Goal: Find specific page/section: Find specific page/section

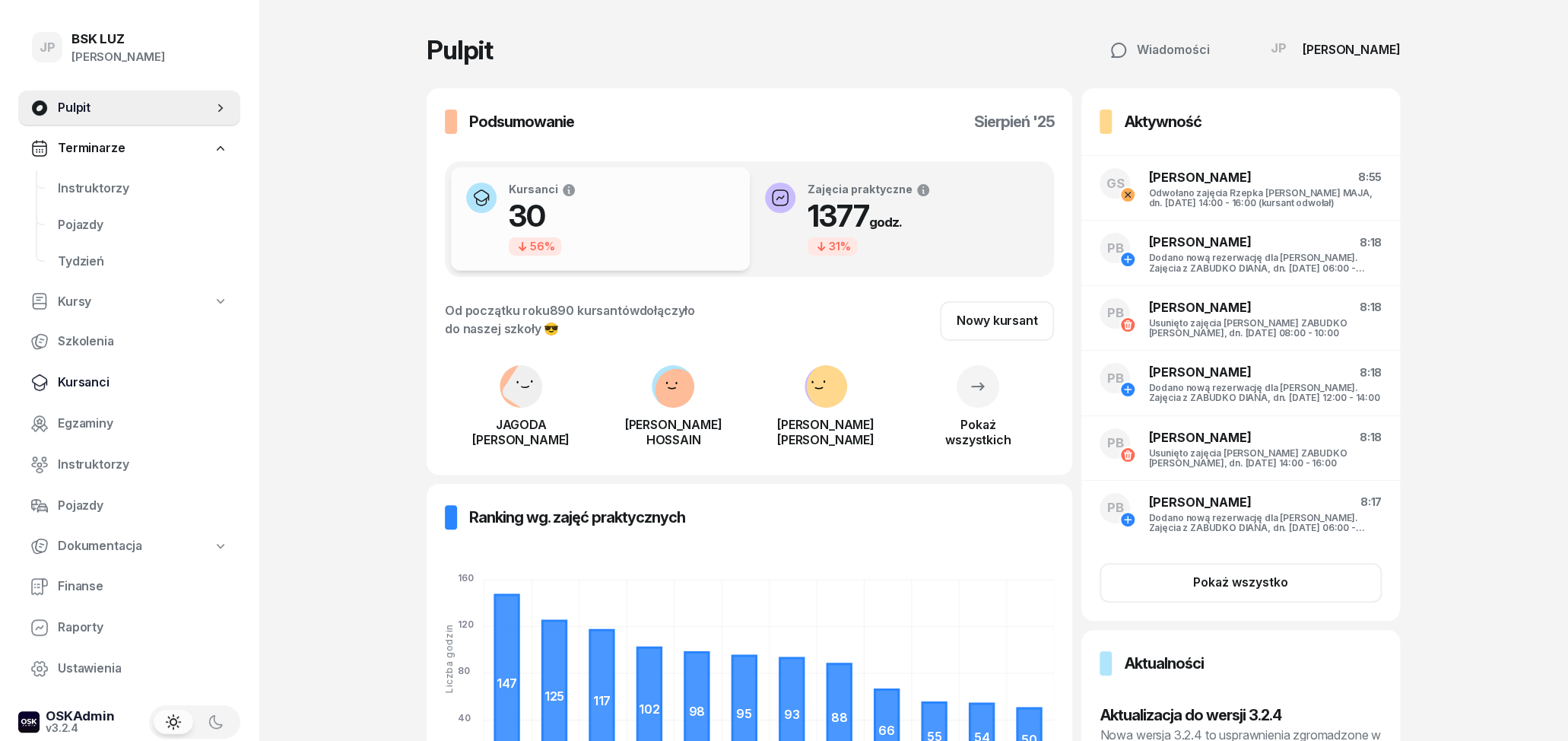
click at [99, 380] on span "Kursanci" at bounding box center [143, 382] width 170 height 20
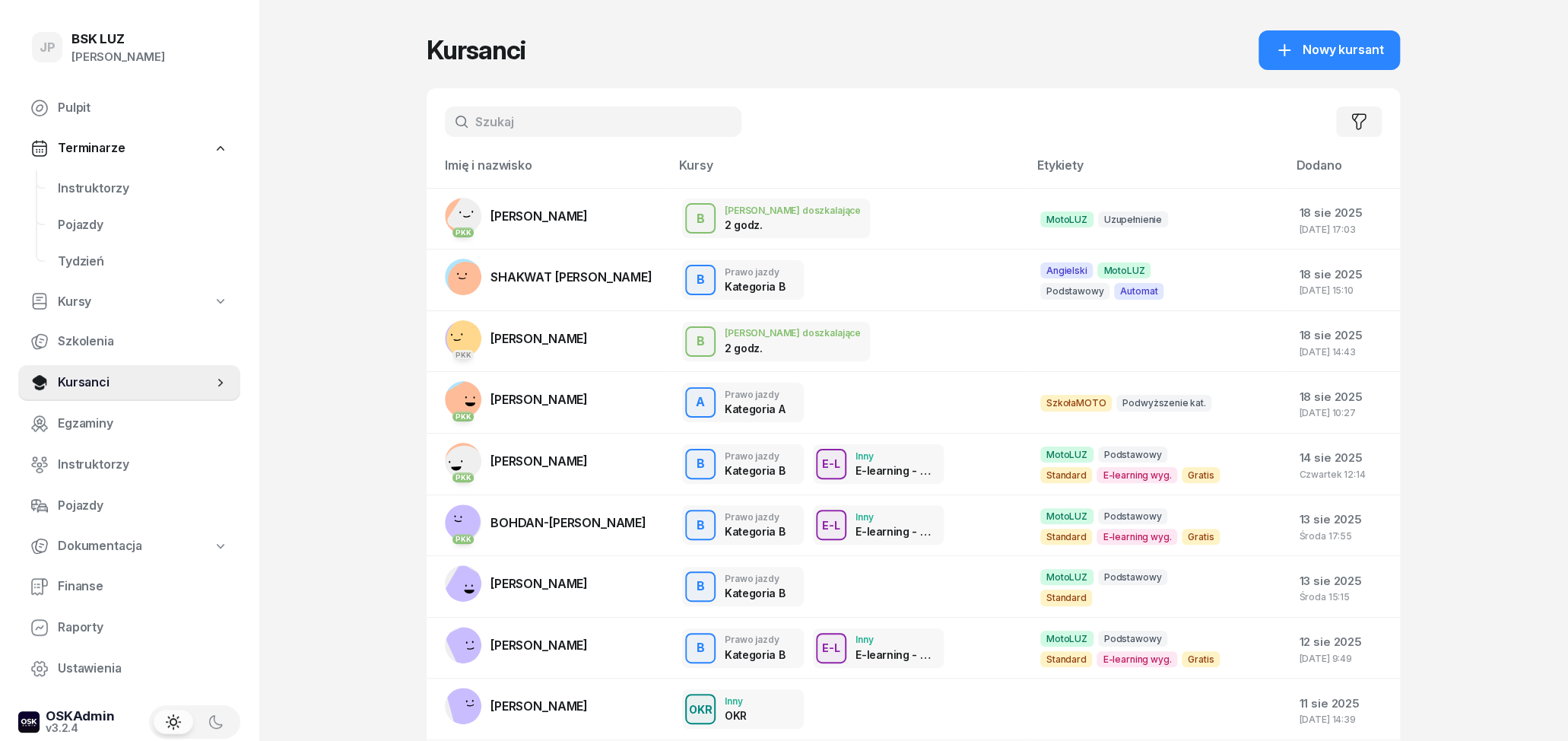
click at [508, 124] on input "text" at bounding box center [593, 122] width 297 height 30
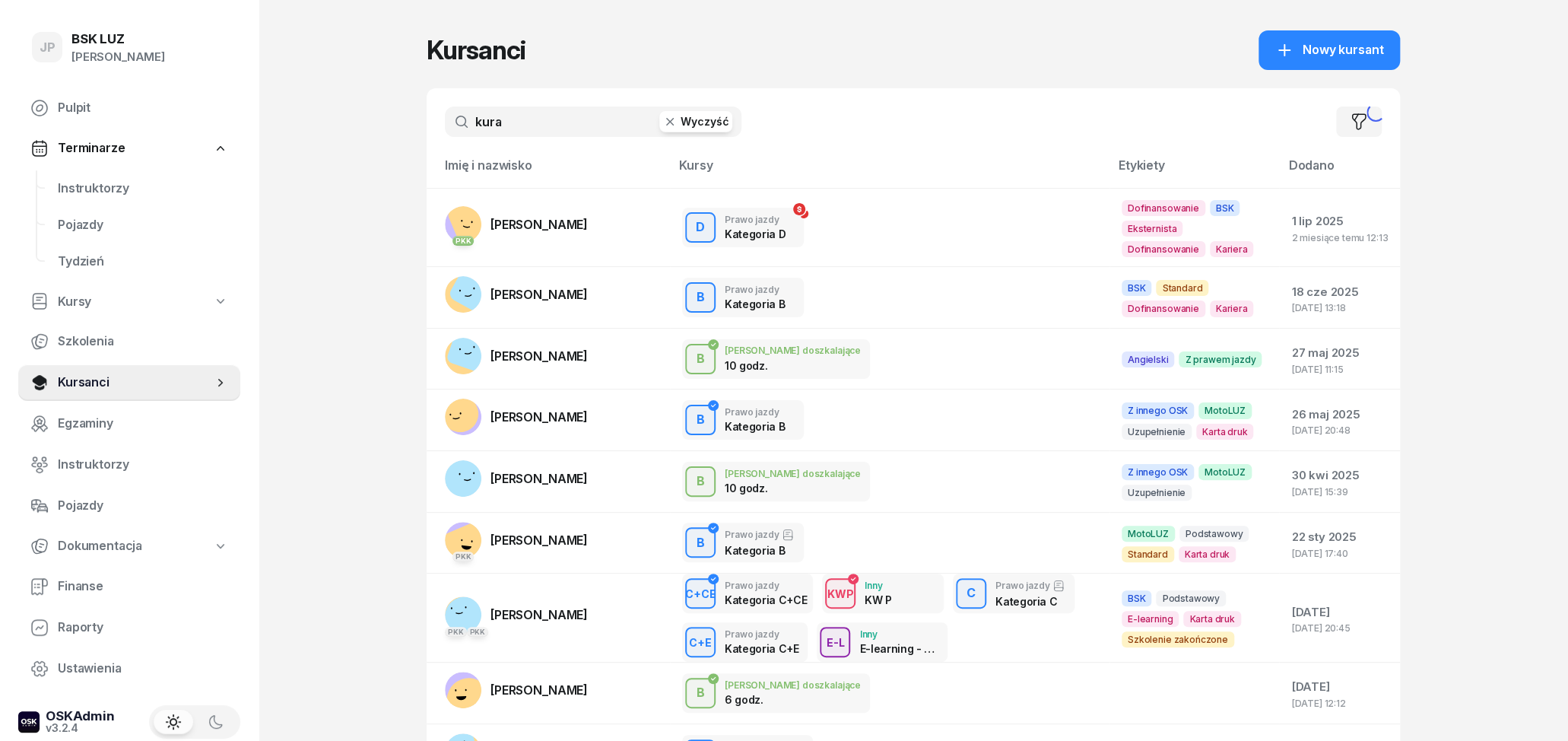
type input "kura"
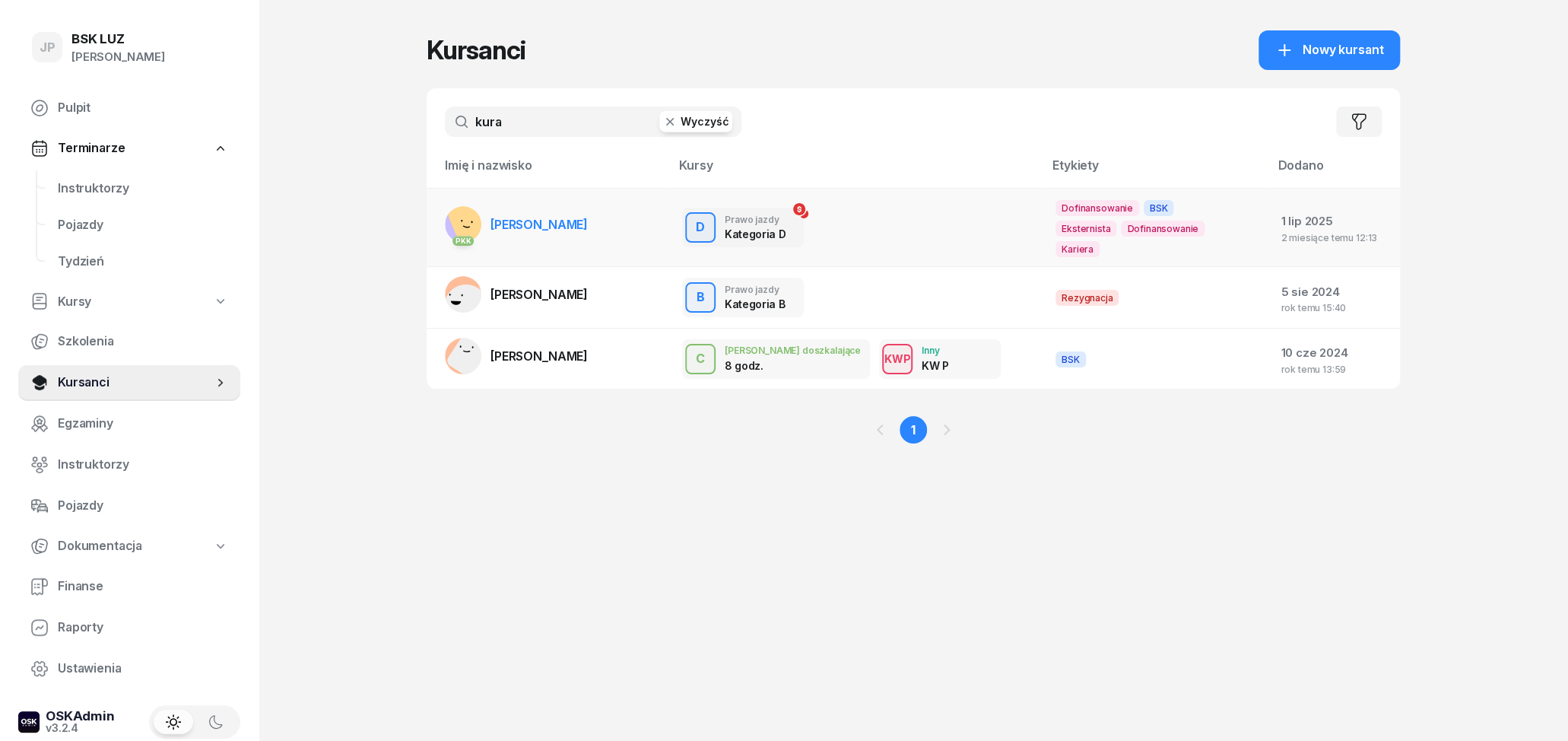
click at [609, 213] on td "PKK [PERSON_NAME]" at bounding box center [548, 227] width 243 height 79
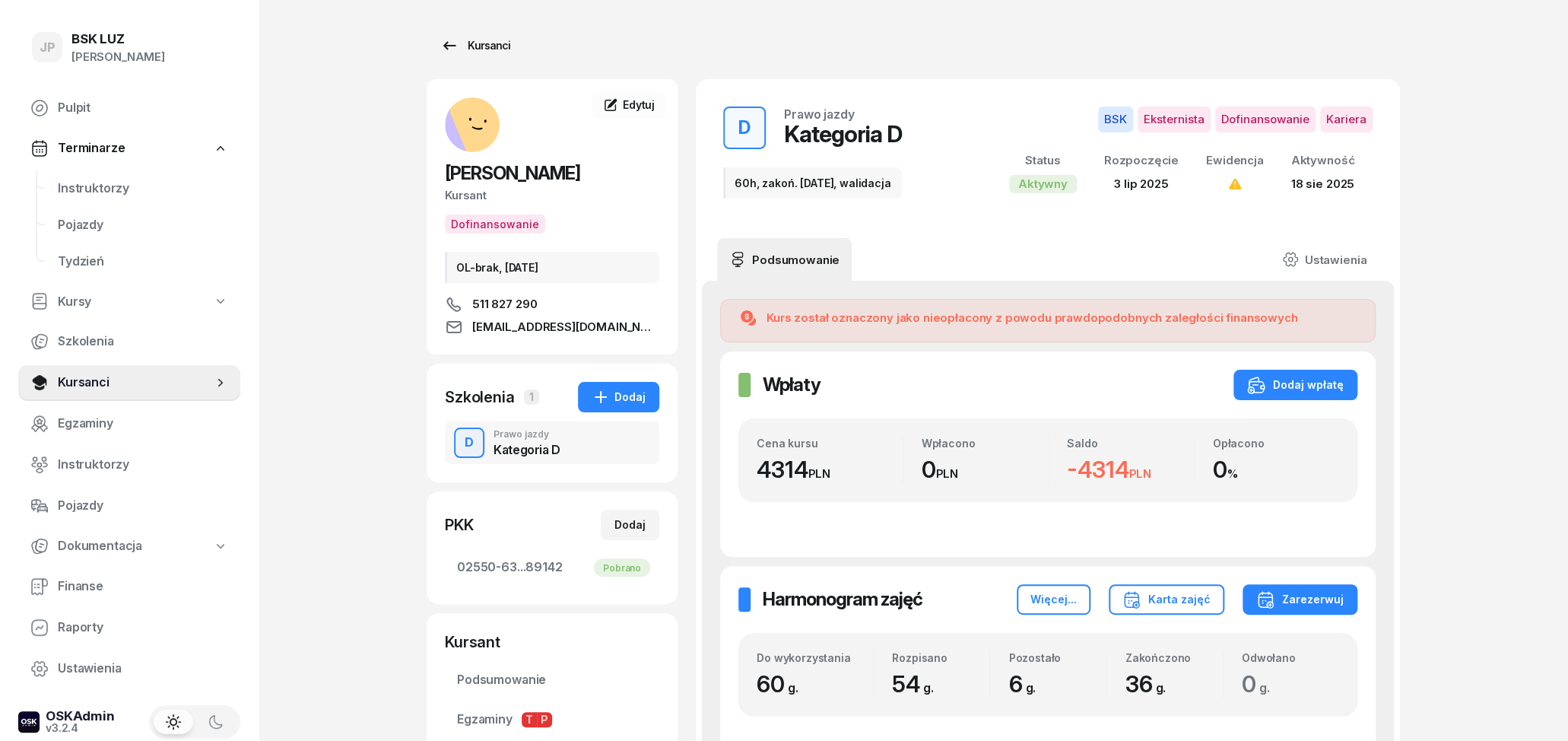
click at [446, 48] on icon at bounding box center [449, 45] width 18 height 18
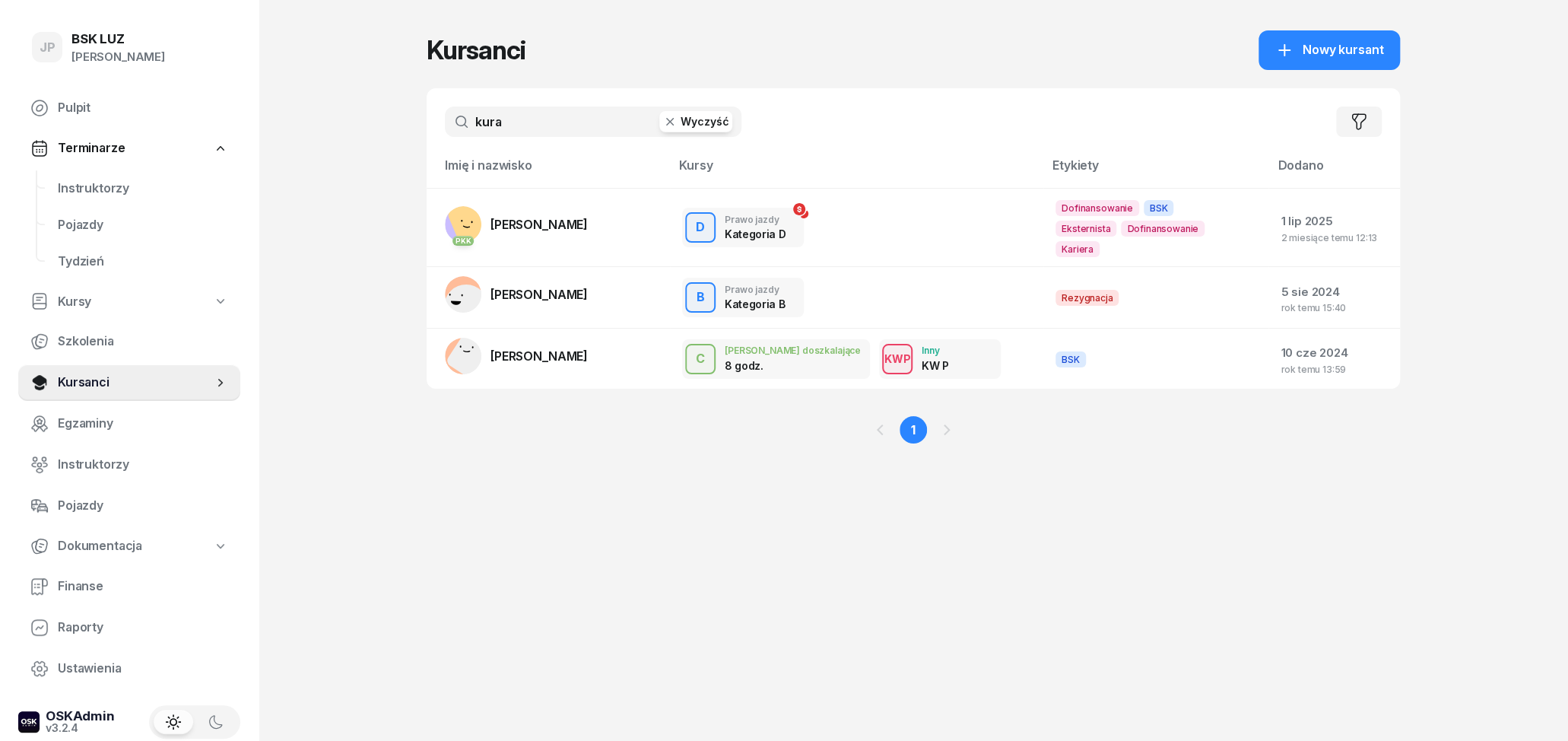
drag, startPoint x: 550, startPoint y: 122, endPoint x: 382, endPoint y: 121, distance: 168.0
click at [445, 121] on input "kura" at bounding box center [593, 122] width 297 height 30
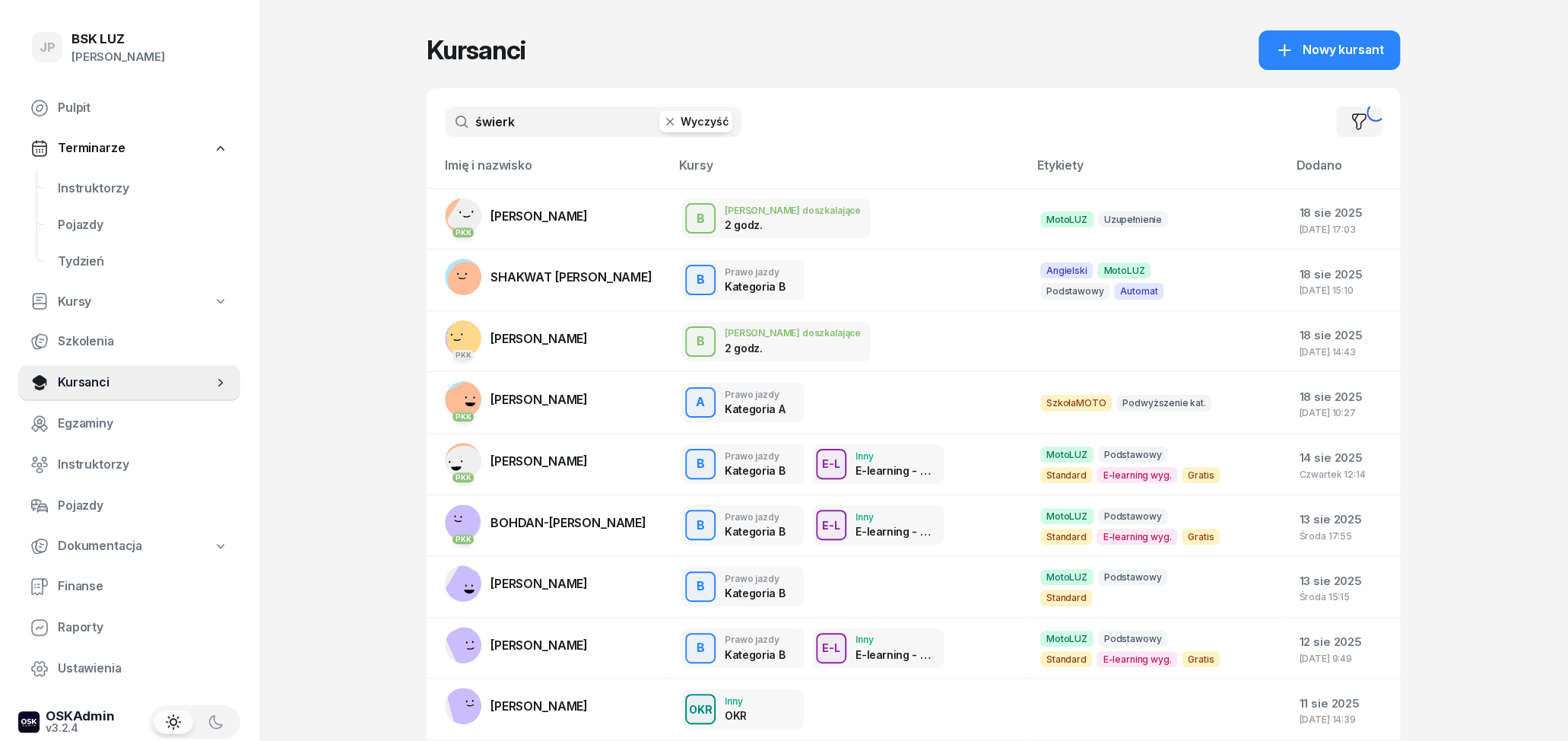
type input "świerk"
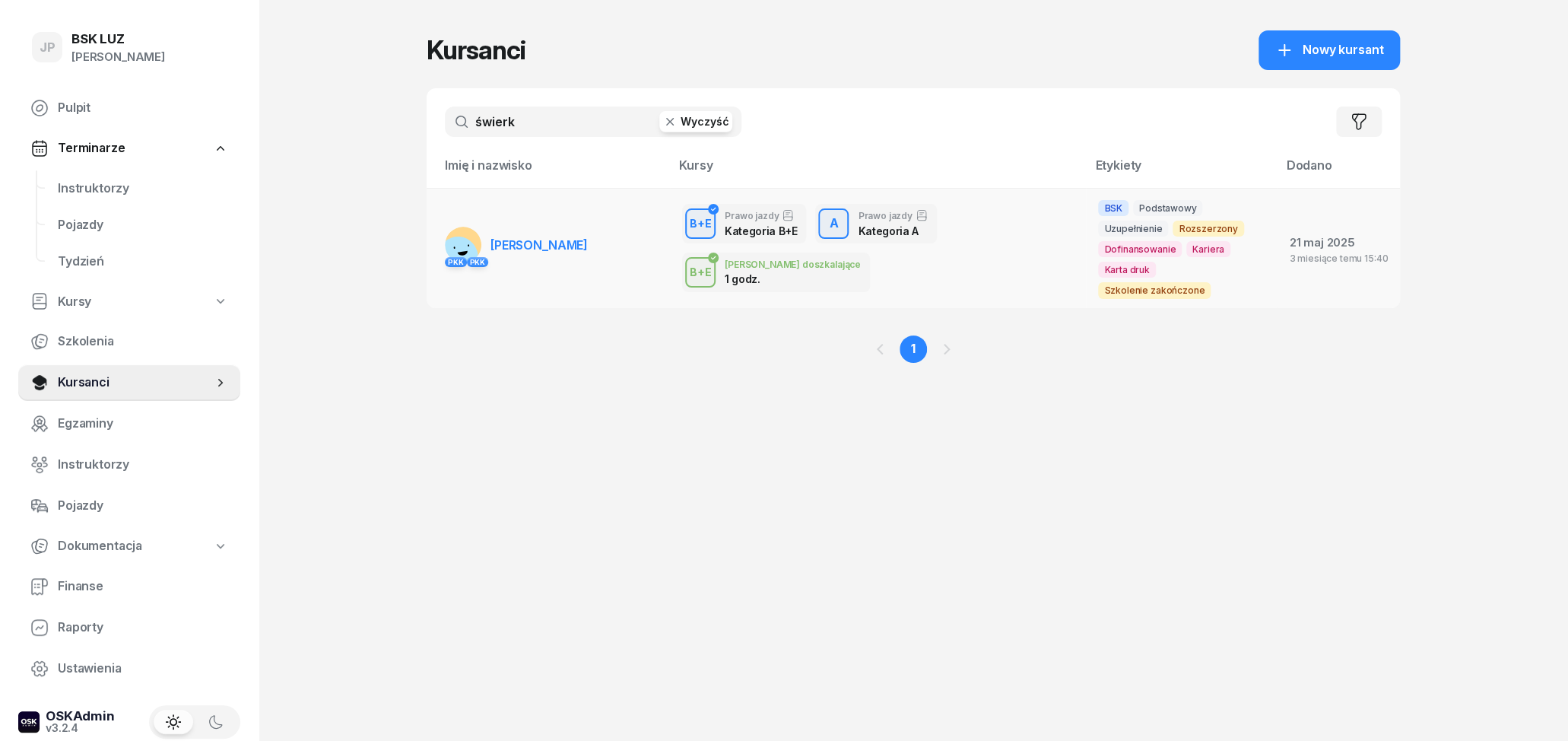
click at [565, 237] on span "[PERSON_NAME]" at bounding box center [539, 245] width 97 height 16
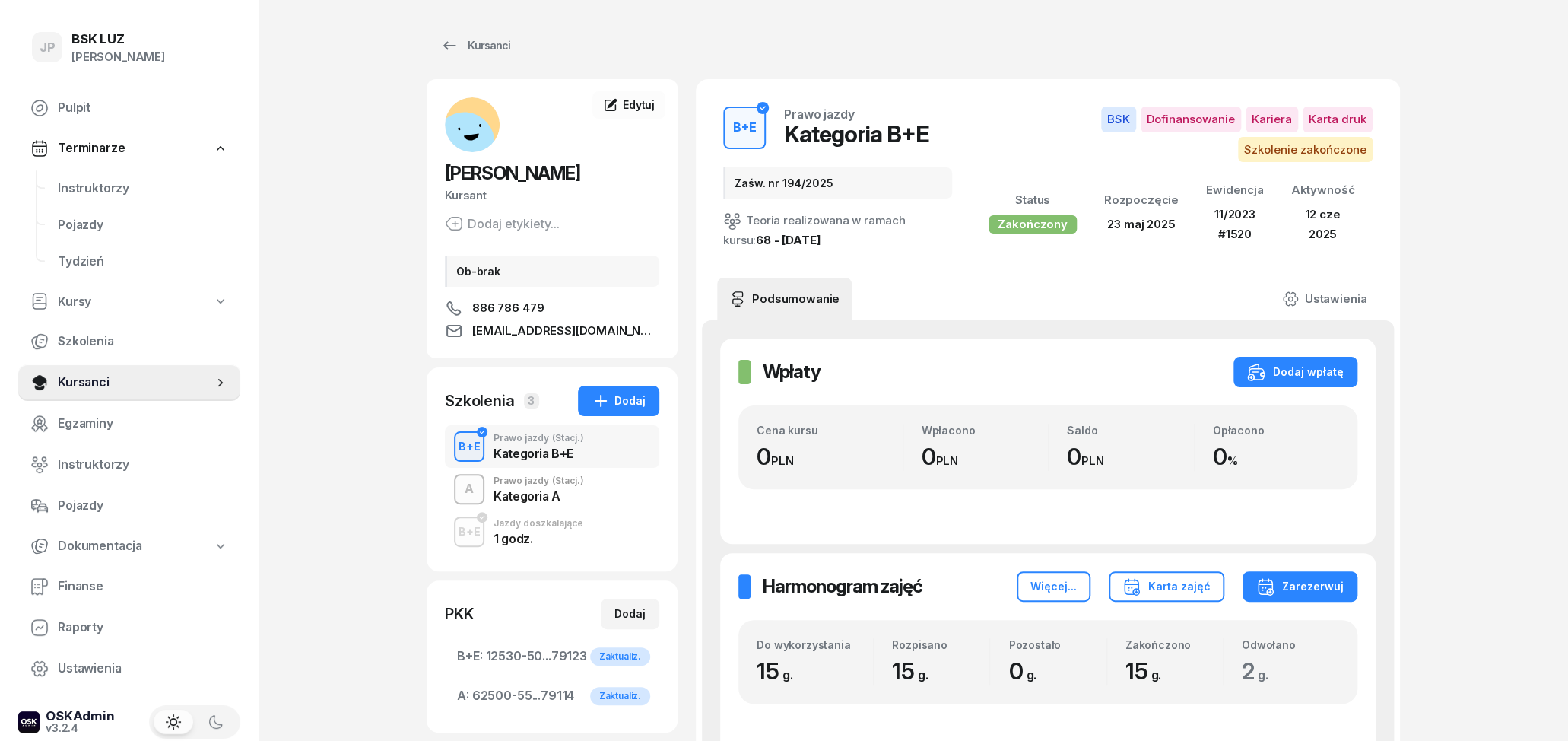
click at [512, 488] on div "Kategoria A" at bounding box center [538, 493] width 90 height 17
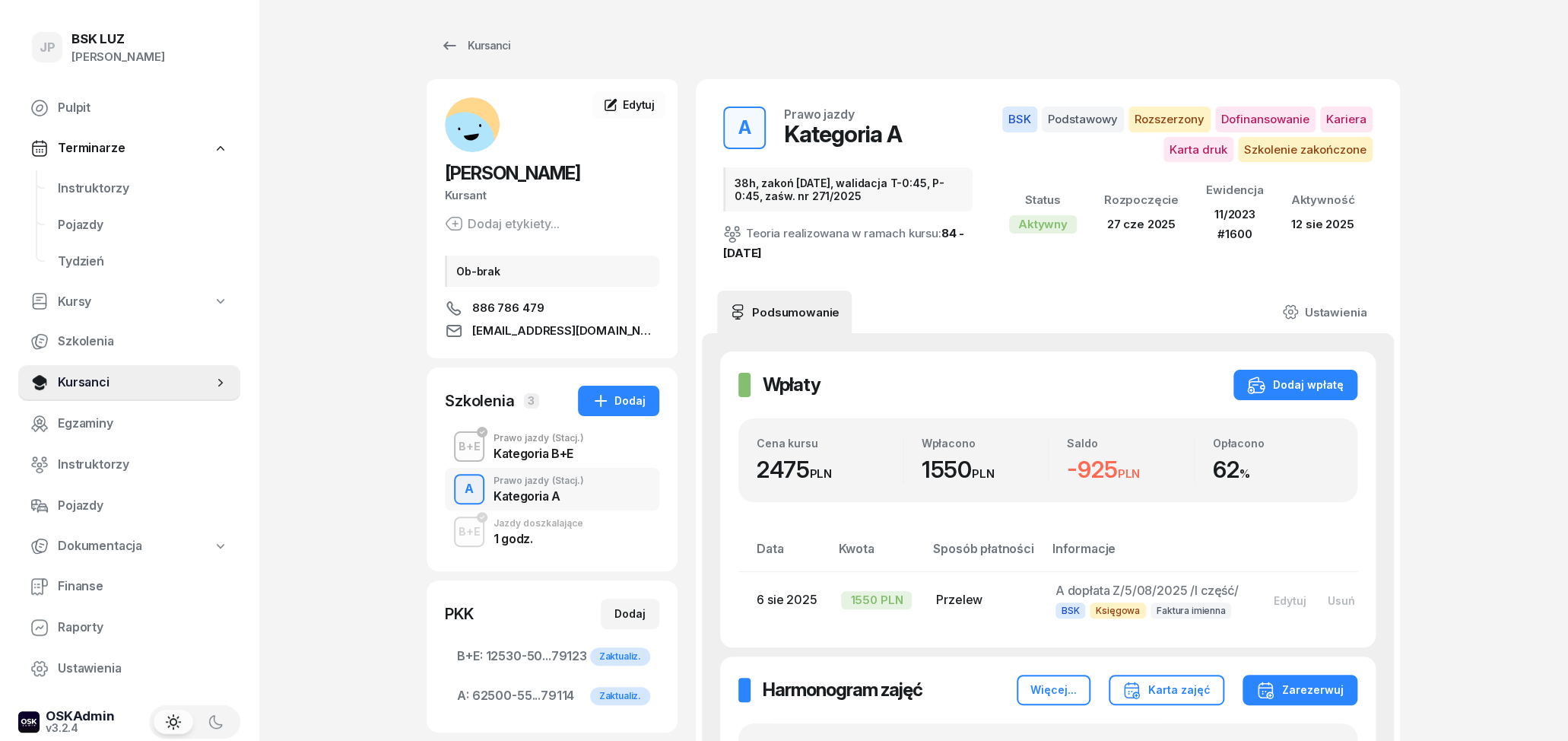
click at [530, 541] on div "1 godz." at bounding box center [537, 539] width 89 height 12
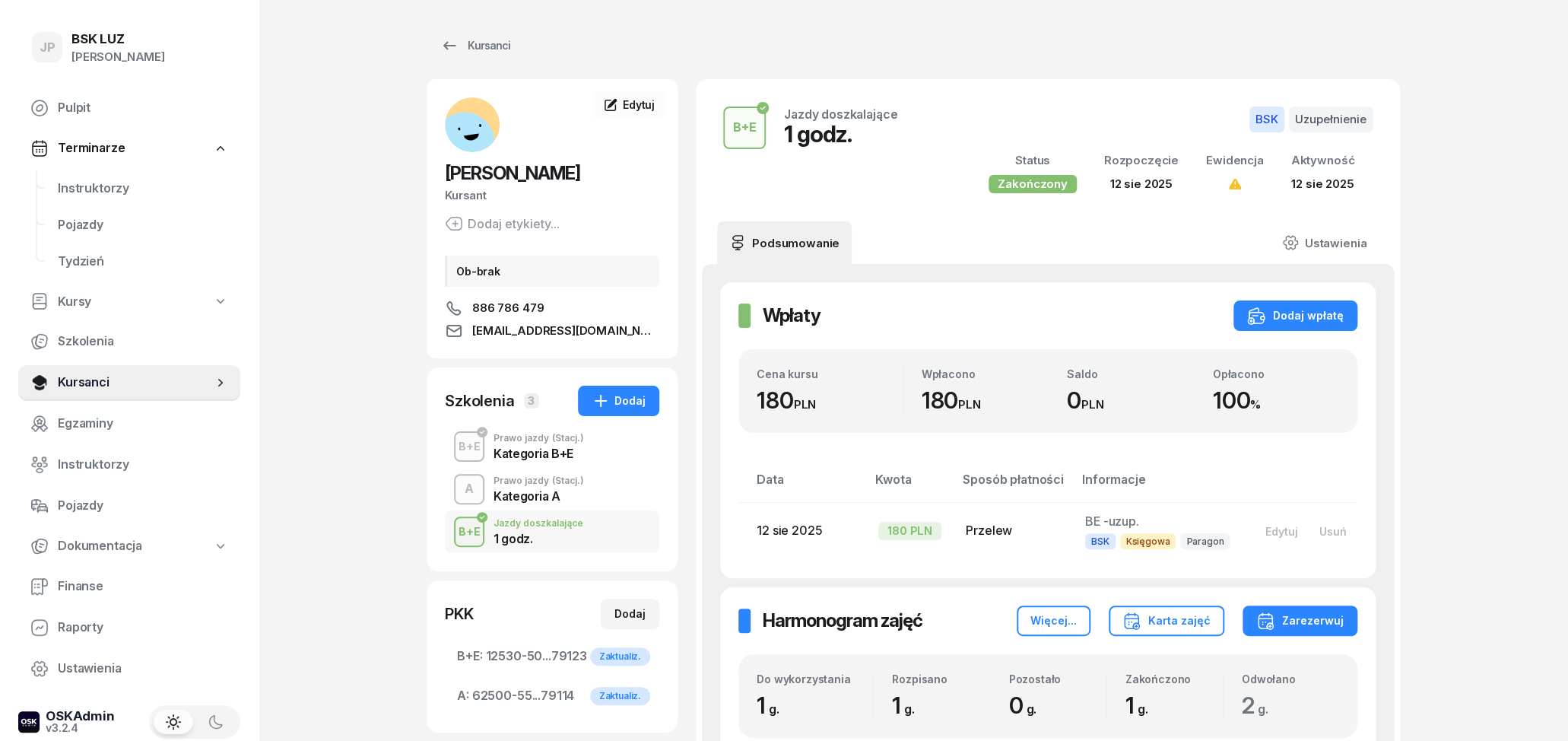
click at [573, 497] on div "Kategoria A" at bounding box center [538, 496] width 90 height 12
